Goal: Contribute content

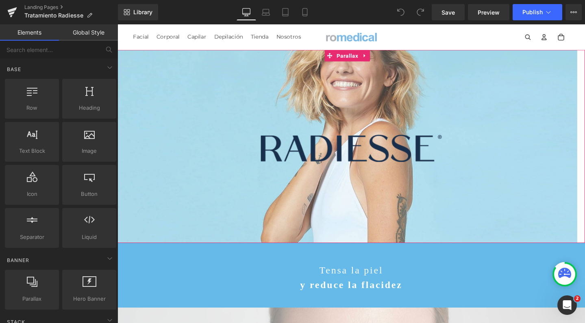
click at [310, 92] on div at bounding box center [360, 135] width 484 height 299
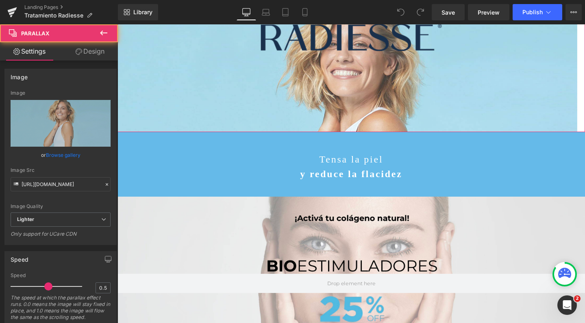
scroll to position [118, 0]
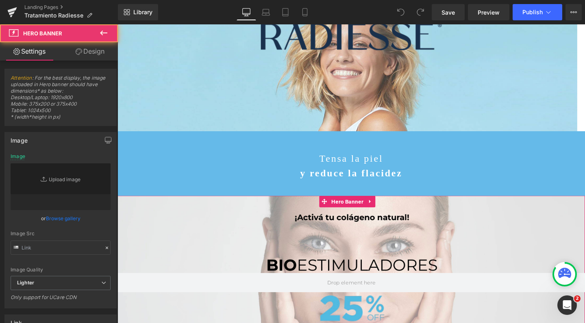
click at [250, 221] on div at bounding box center [364, 296] width 492 height 183
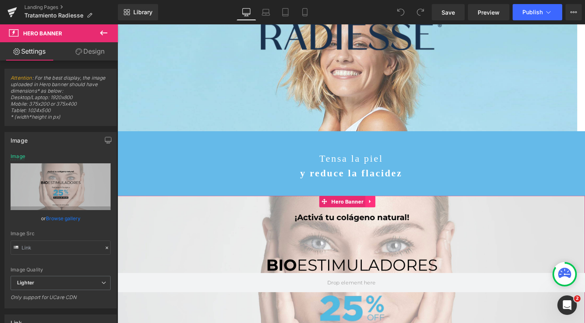
click at [384, 208] on icon at bounding box center [384, 211] width 6 height 6
click at [388, 208] on icon at bounding box center [389, 211] width 6 height 6
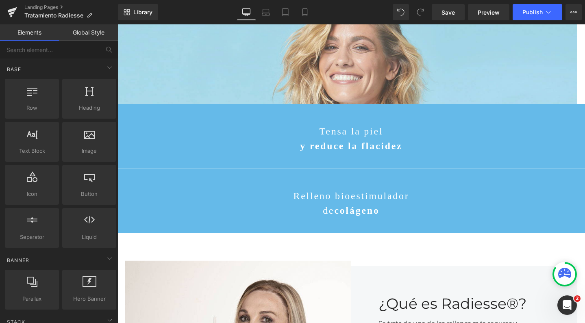
scroll to position [149, 0]
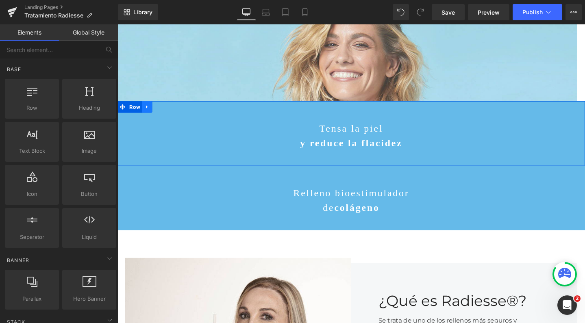
click at [146, 110] on icon at bounding box center [149, 112] width 6 height 6
click at [167, 113] on icon at bounding box center [170, 112] width 6 height 6
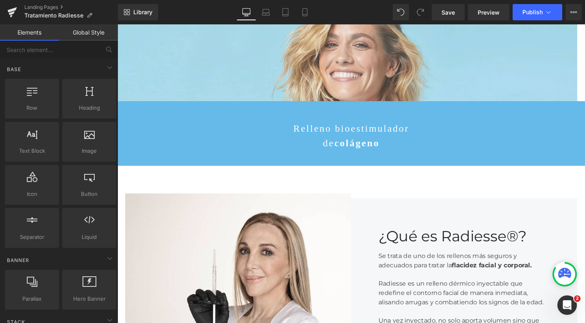
scroll to position [2292, 484]
click at [307, 13] on icon at bounding box center [305, 13] width 4 height 8
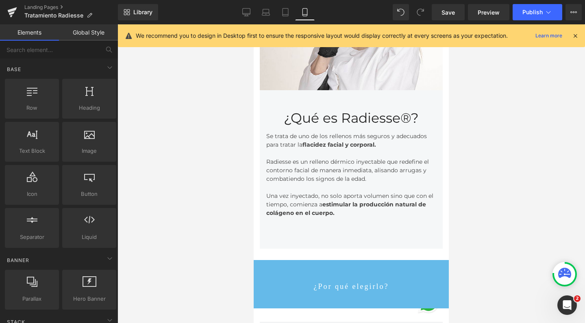
scroll to position [493, 0]
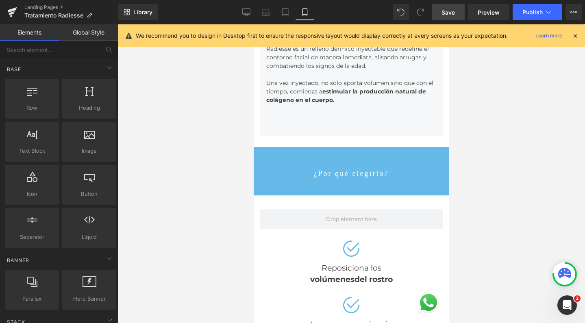
click at [451, 13] on span "Save" at bounding box center [448, 12] width 13 height 9
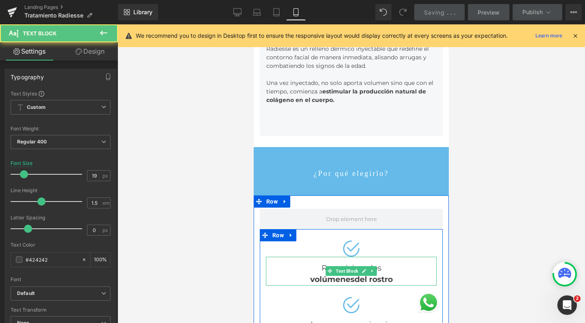
click at [355, 275] on strong "del rostro" at bounding box center [374, 279] width 38 height 9
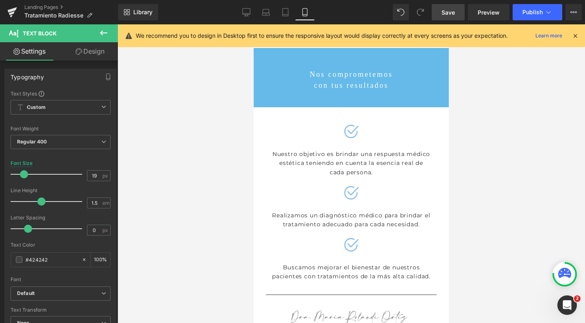
scroll to position [2394, 0]
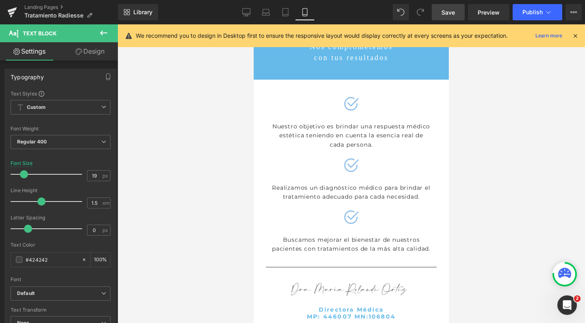
click at [450, 14] on span "Save" at bounding box center [448, 12] width 13 height 9
click at [528, 12] on span "Publish" at bounding box center [533, 12] width 20 height 7
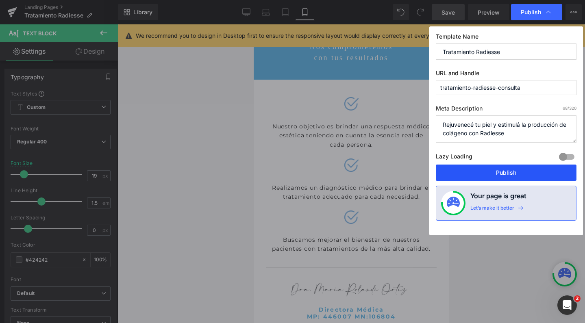
click at [498, 173] on button "Publish" at bounding box center [506, 173] width 141 height 16
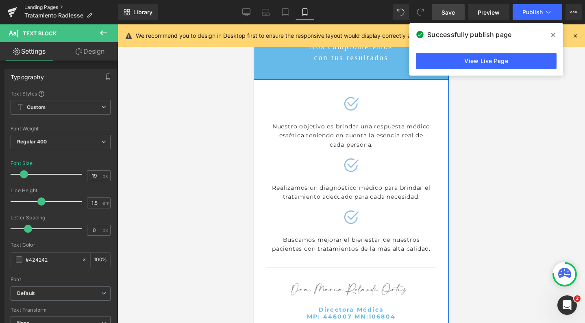
click at [37, 7] on link "Landing Pages" at bounding box center [71, 7] width 94 height 7
